Goal: Task Accomplishment & Management: Manage account settings

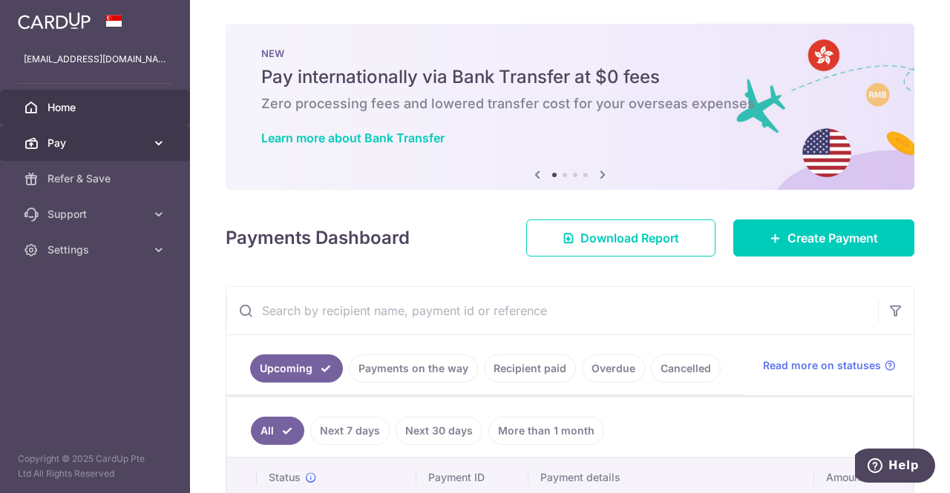
click at [111, 145] on span "Pay" at bounding box center [96, 143] width 98 height 15
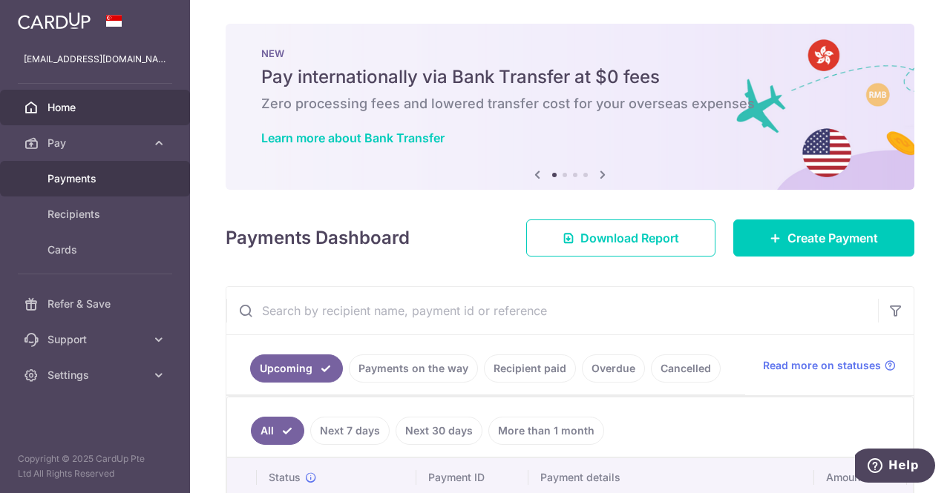
click at [93, 180] on span "Payments" at bounding box center [96, 178] width 98 height 15
